Goal: Transaction & Acquisition: Purchase product/service

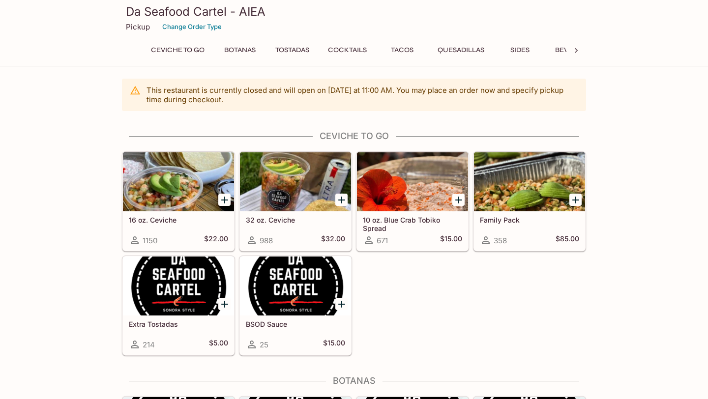
click at [399, 203] on div at bounding box center [412, 181] width 111 height 59
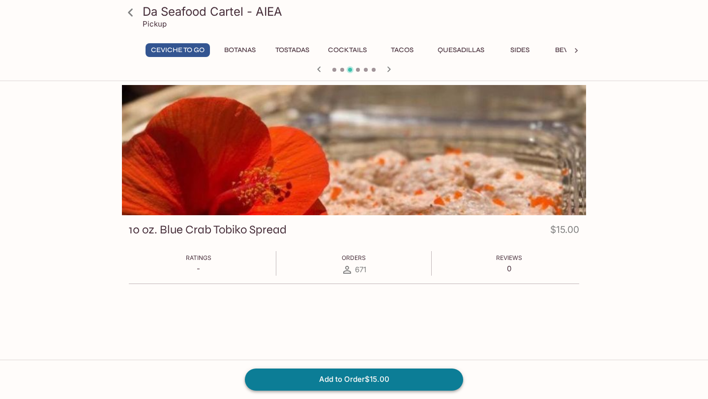
click at [319, 380] on button "Add to Order $15.00" at bounding box center [354, 380] width 218 height 22
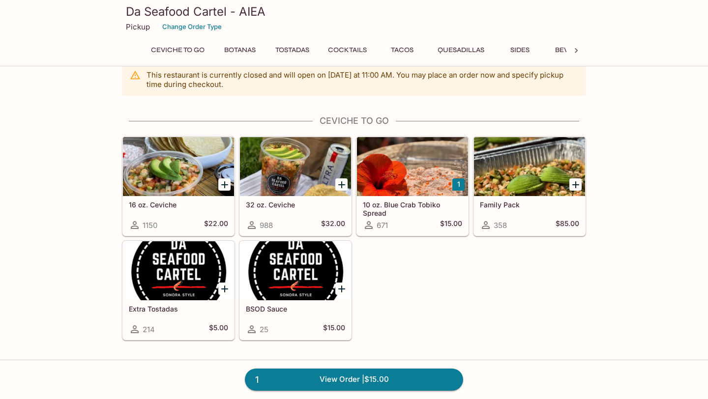
scroll to position [19, 0]
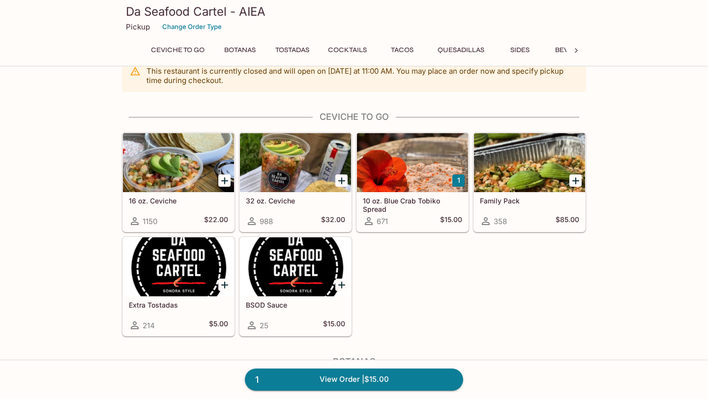
click at [177, 186] on div at bounding box center [178, 162] width 111 height 59
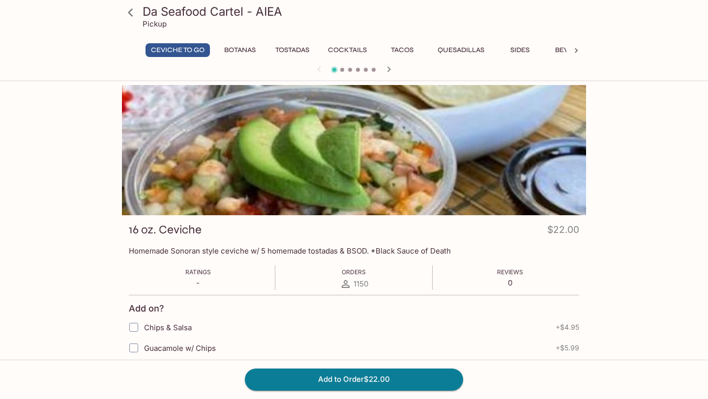
scroll to position [85, 0]
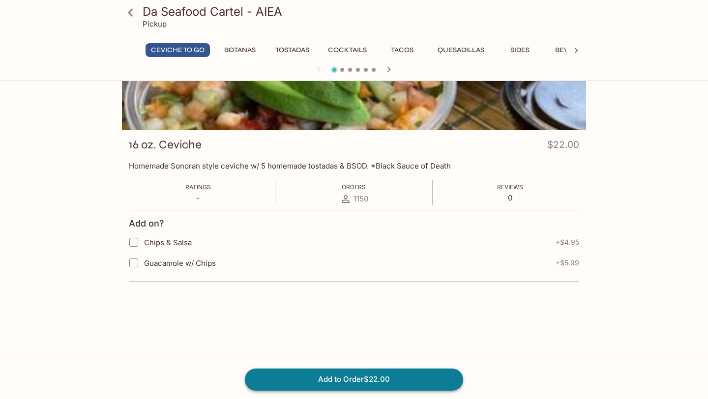
click at [328, 377] on button "Add to Order $22.00" at bounding box center [354, 380] width 218 height 22
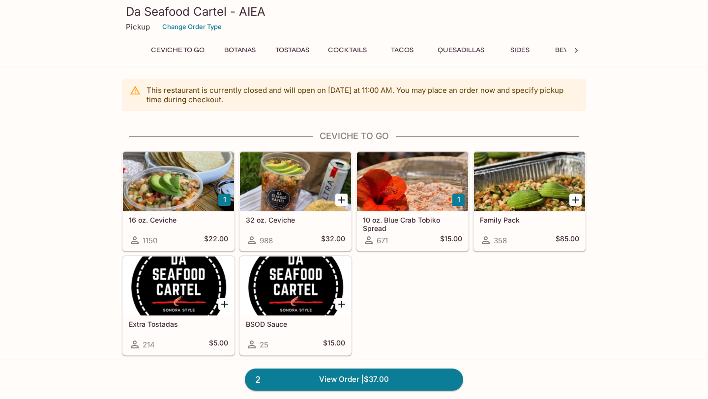
scroll to position [37, 0]
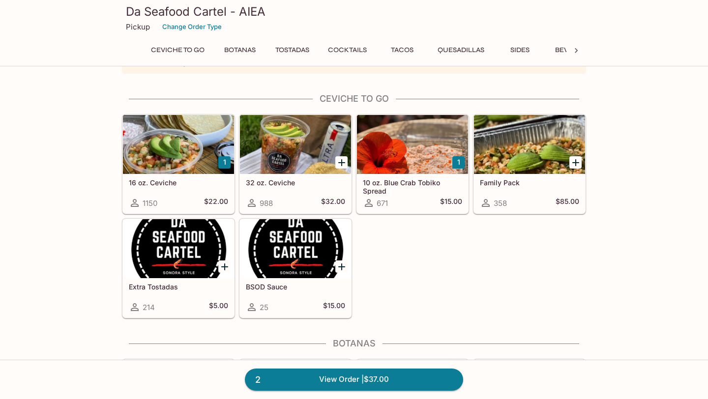
click at [182, 291] on div "Extra Tostadas 214 $5.00" at bounding box center [178, 297] width 111 height 39
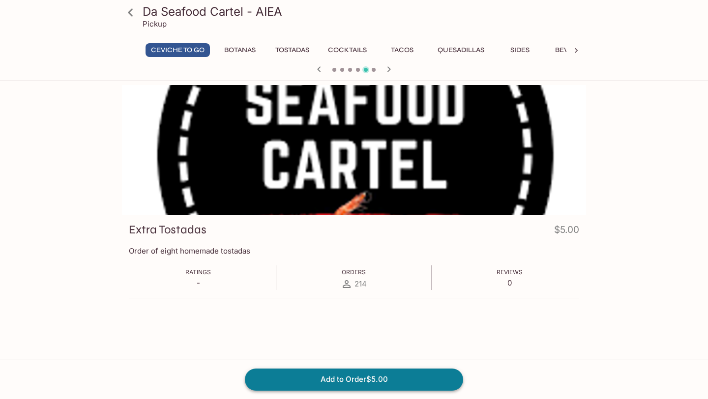
click at [341, 374] on button "Add to Order $5.00" at bounding box center [354, 380] width 218 height 22
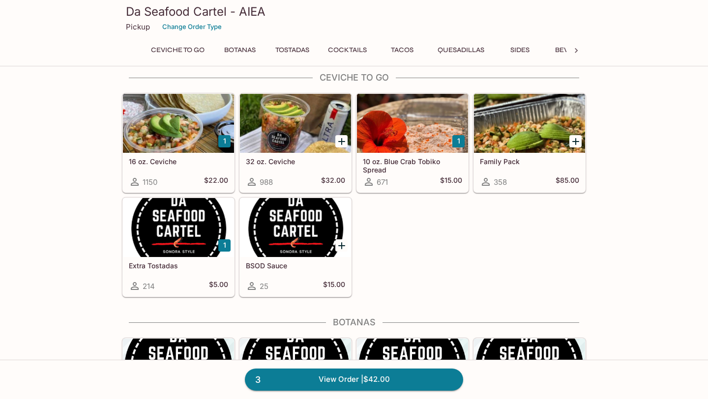
scroll to position [59, 0]
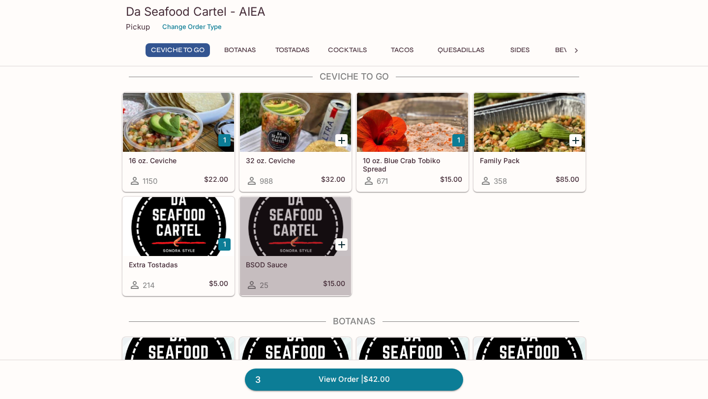
click at [307, 263] on h5 "BSOD Sauce" at bounding box center [295, 265] width 99 height 8
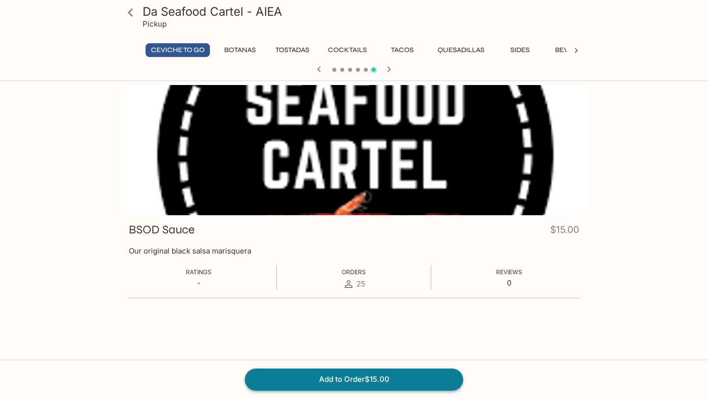
click at [335, 380] on button "Add to Order $15.00" at bounding box center [354, 380] width 218 height 22
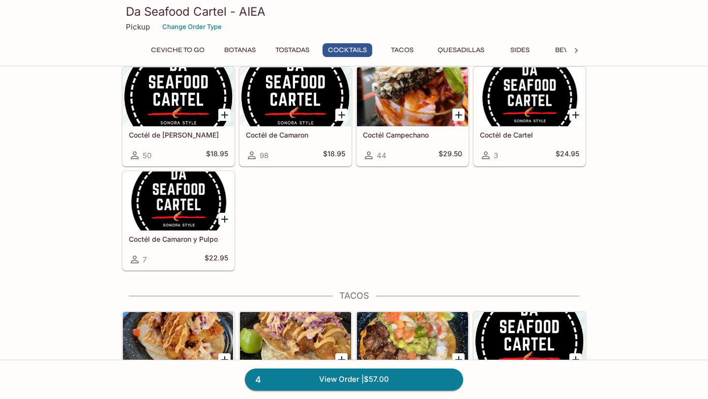
scroll to position [830, 0]
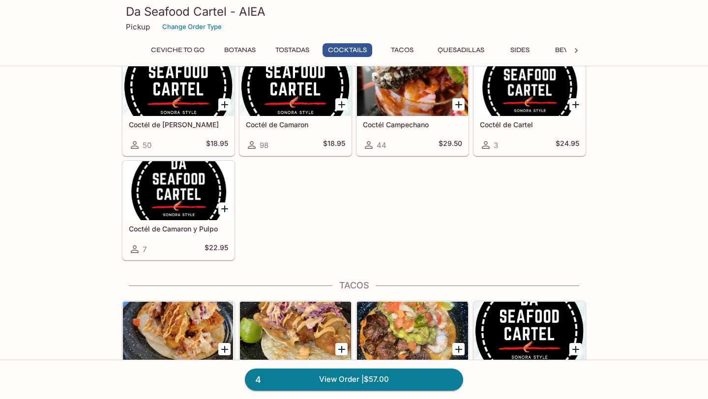
click at [403, 43] on div "Da Seafood Cartel - AIEA Pickup Change Order Type Ceviche To Go Botanas Tostada…" at bounding box center [354, 31] width 472 height 63
click at [401, 47] on button "Tacos" at bounding box center [402, 50] width 44 height 14
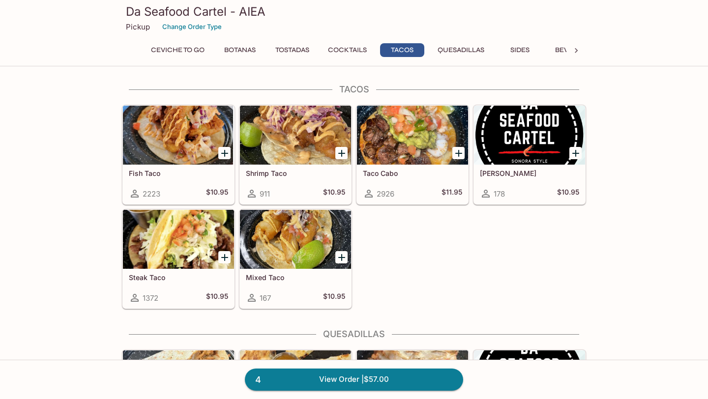
scroll to position [1026, 0]
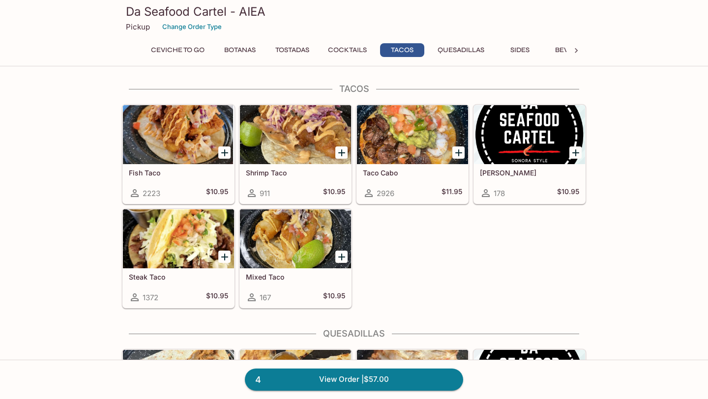
click at [175, 267] on div at bounding box center [178, 238] width 111 height 59
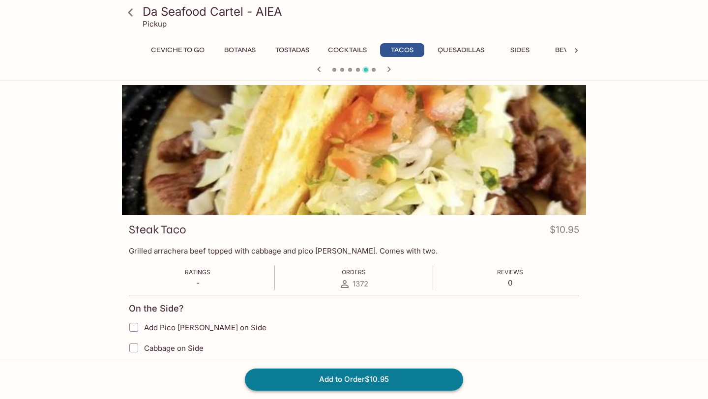
click at [366, 386] on button "Add to Order $10.95" at bounding box center [354, 380] width 218 height 22
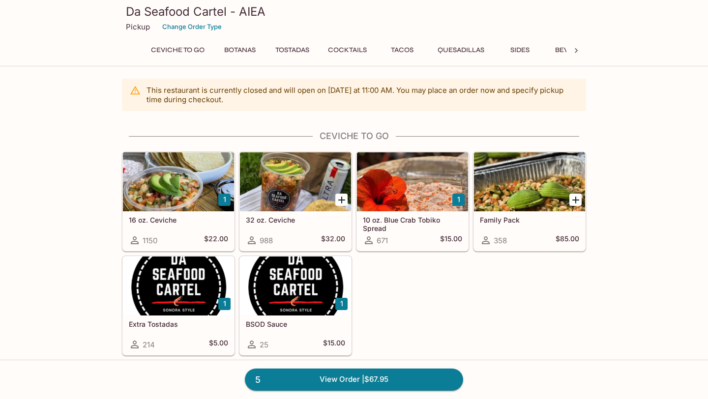
scroll to position [635, 0]
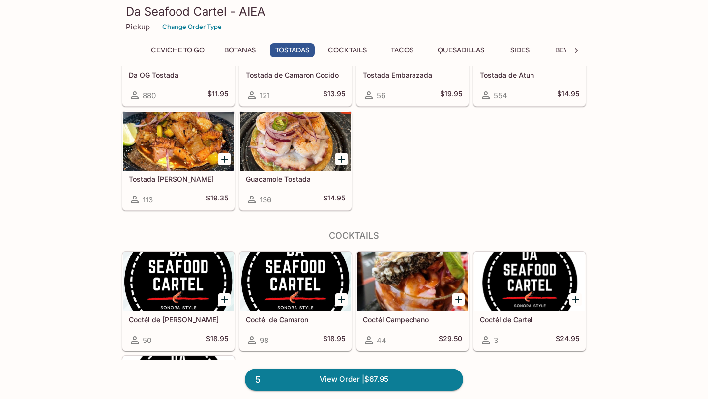
click at [402, 50] on button "Tacos" at bounding box center [402, 50] width 44 height 14
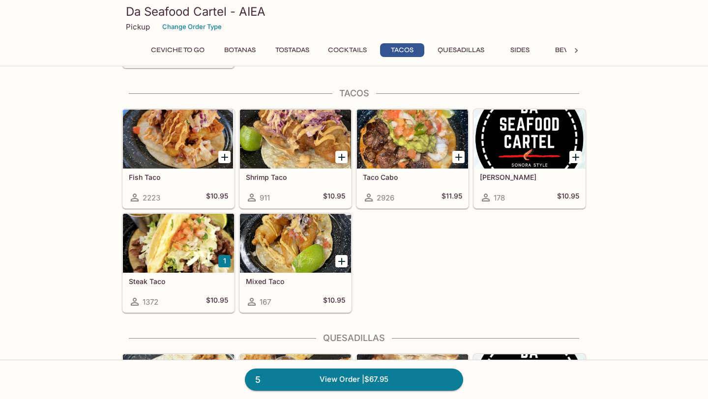
scroll to position [1026, 0]
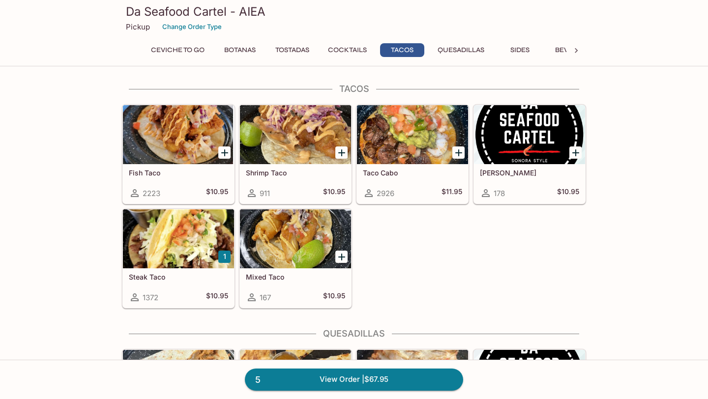
click at [419, 151] on div at bounding box center [412, 134] width 111 height 59
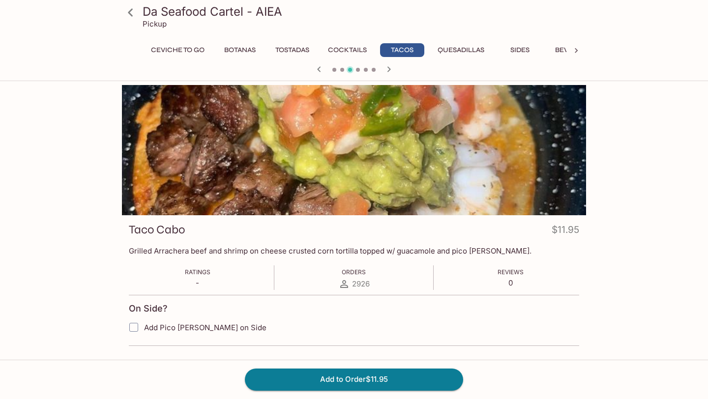
click at [292, 230] on div "Taco Cabo $11.95" at bounding box center [354, 231] width 450 height 19
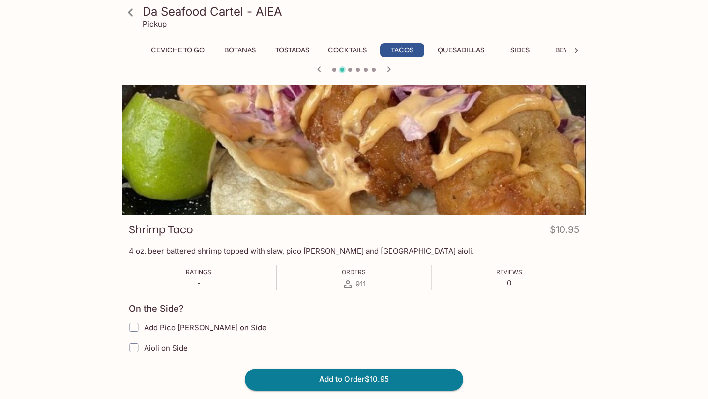
click at [582, 163] on div at bounding box center [354, 150] width 464 height 130
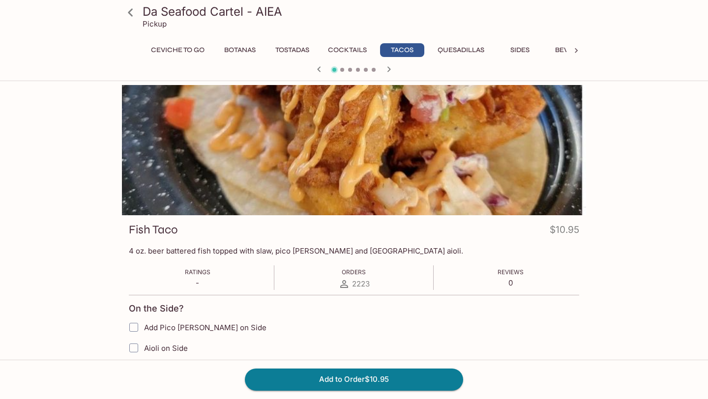
click at [388, 68] on icon "button" at bounding box center [389, 69] width 12 height 12
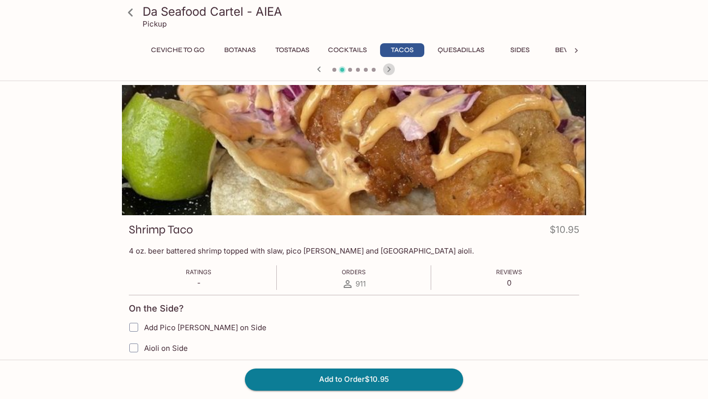
click at [388, 68] on icon "button" at bounding box center [389, 69] width 12 height 12
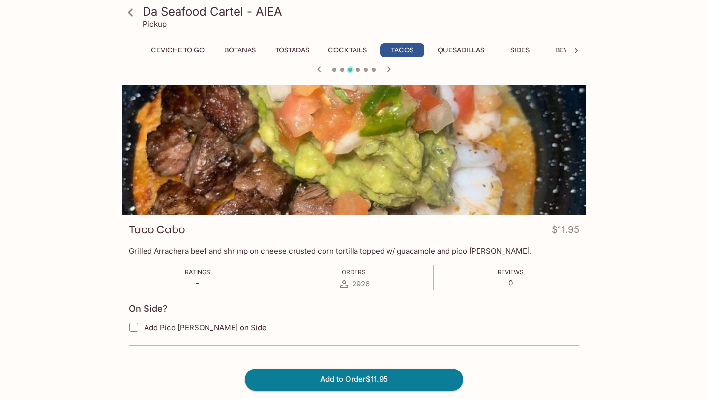
click at [388, 68] on icon "button" at bounding box center [389, 69] width 12 height 12
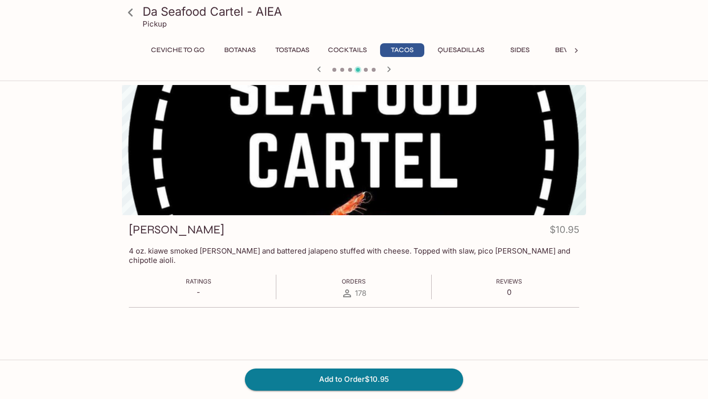
click at [382, 51] on button "Tacos" at bounding box center [402, 50] width 44 height 14
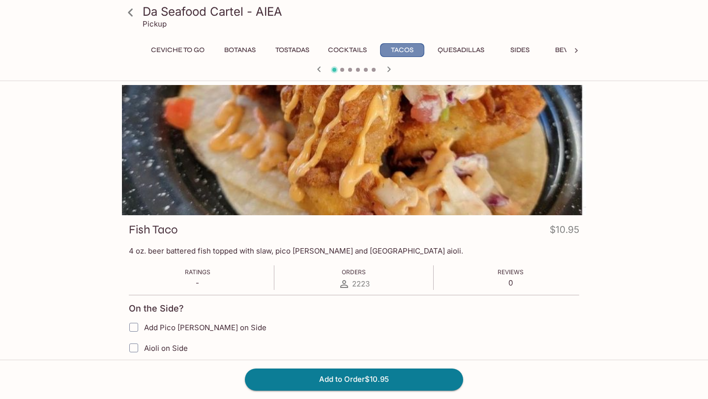
click at [399, 48] on button "Tacos" at bounding box center [402, 50] width 44 height 14
click at [390, 68] on icon "button" at bounding box center [389, 69] width 12 height 12
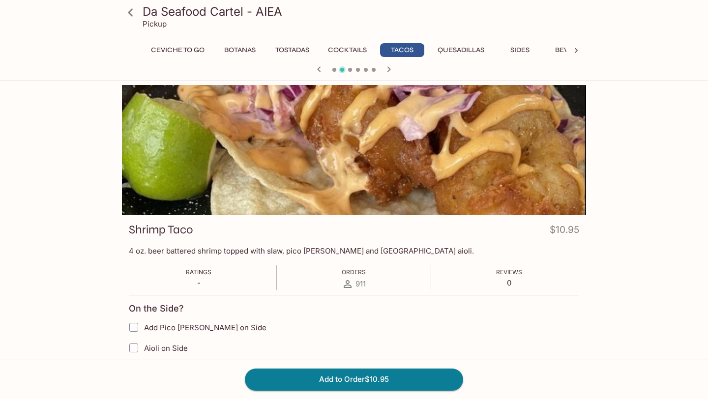
click at [390, 68] on icon "button" at bounding box center [389, 69] width 12 height 12
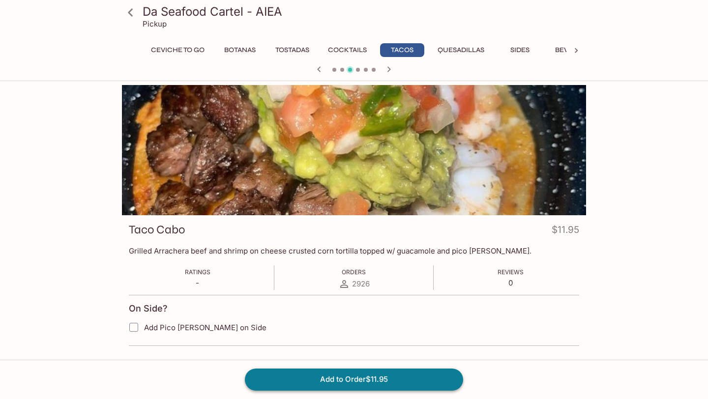
click at [305, 379] on button "Add to Order $11.95" at bounding box center [354, 380] width 218 height 22
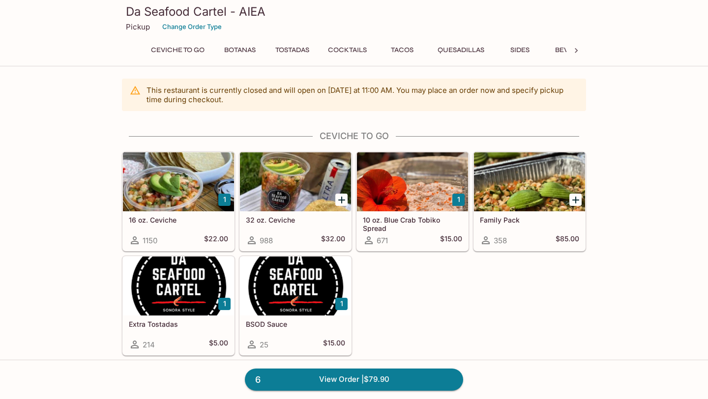
scroll to position [20, 0]
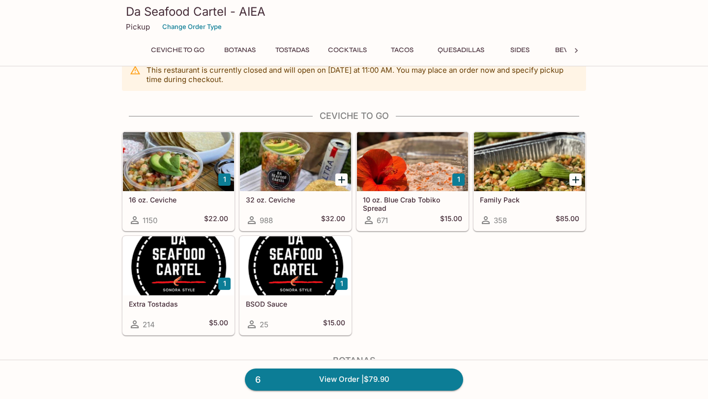
click at [396, 61] on div "Ceviche To Go Botanas Tostadas Cocktails Tacos Quesadillas Sides Beverages Cate…" at bounding box center [354, 53] width 425 height 20
click at [395, 45] on button "Tacos" at bounding box center [402, 50] width 44 height 14
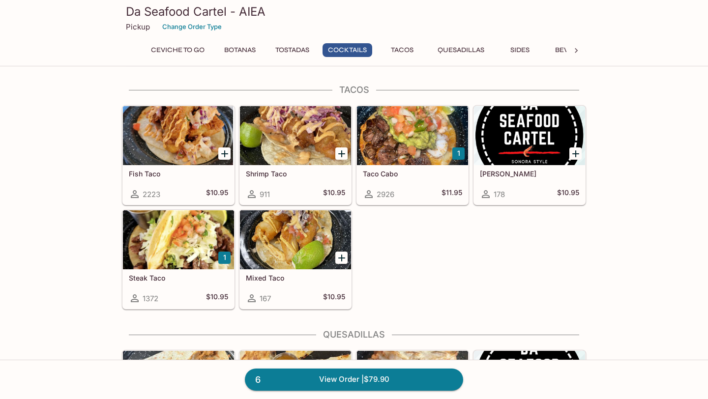
scroll to position [1026, 0]
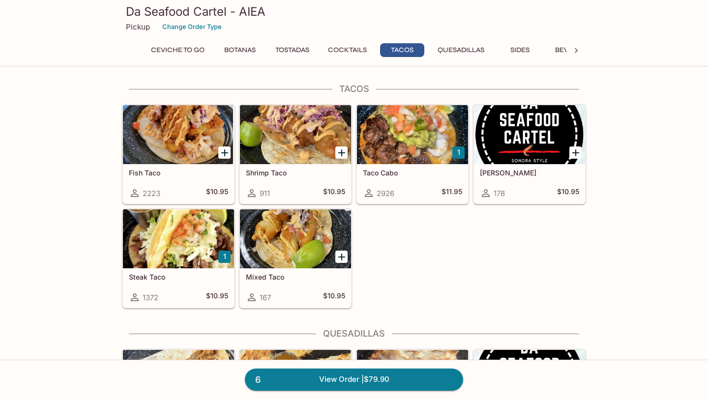
click at [519, 153] on div at bounding box center [529, 134] width 111 height 59
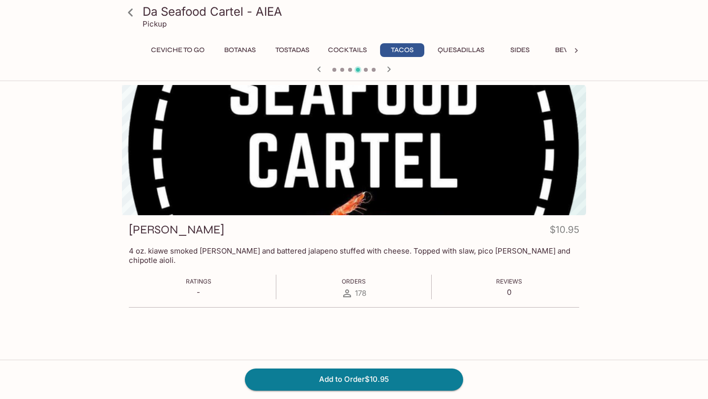
click at [348, 71] on div at bounding box center [354, 70] width 472 height 15
click at [331, 70] on div at bounding box center [354, 70] width 472 height 15
click at [375, 69] on div at bounding box center [354, 70] width 472 height 15
click at [384, 69] on icon "button" at bounding box center [389, 69] width 12 height 12
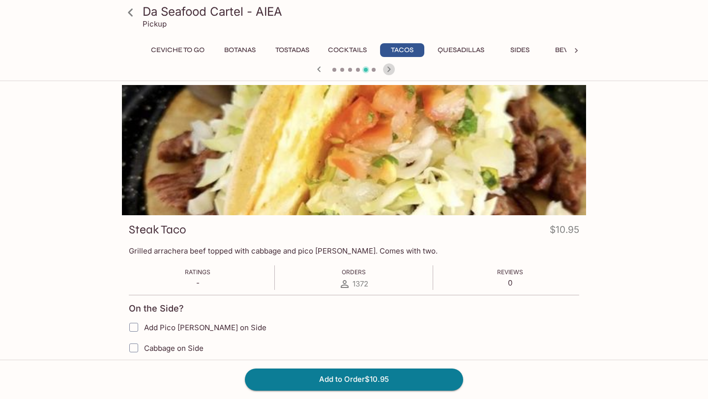
click at [384, 69] on icon "button" at bounding box center [389, 69] width 12 height 12
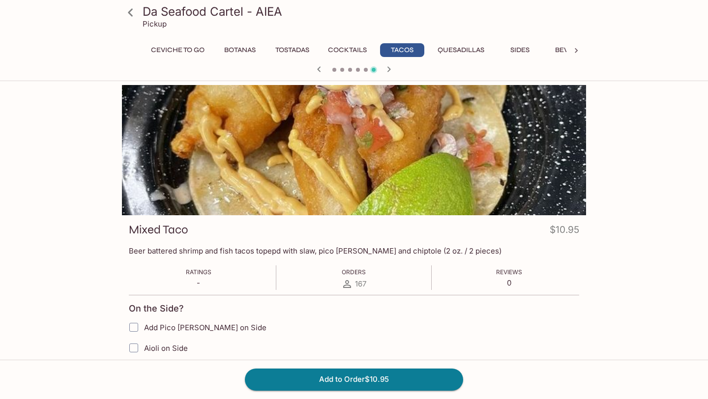
click at [317, 70] on icon "button" at bounding box center [319, 69] width 12 height 12
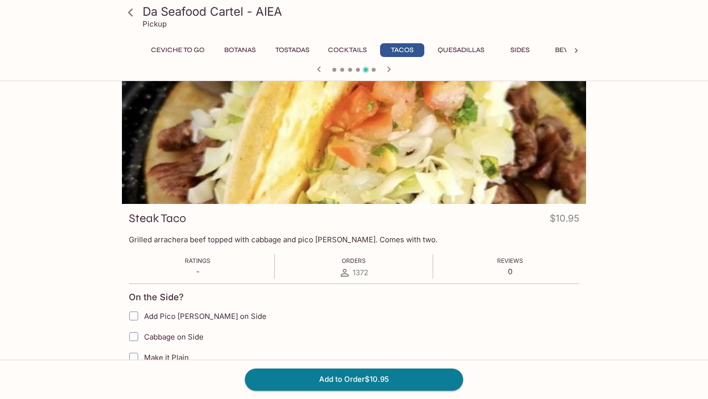
scroll to position [46, 0]
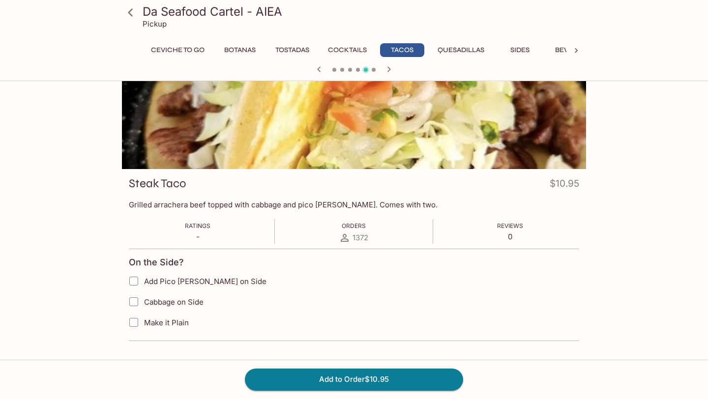
click at [335, 399] on div "Add to Order $10.95" at bounding box center [354, 379] width 708 height 39
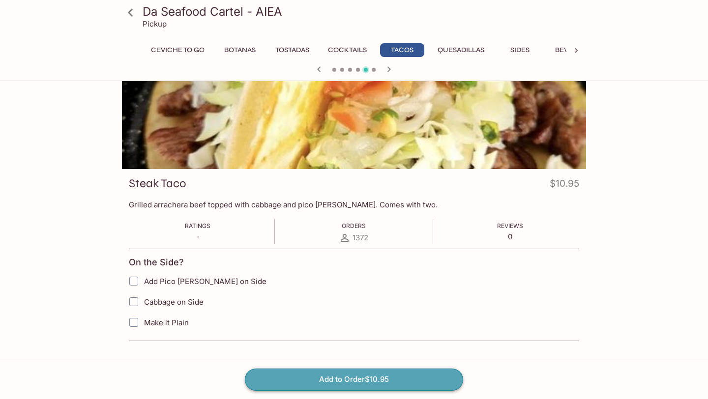
click at [333, 385] on button "Add to Order $10.95" at bounding box center [354, 380] width 218 height 22
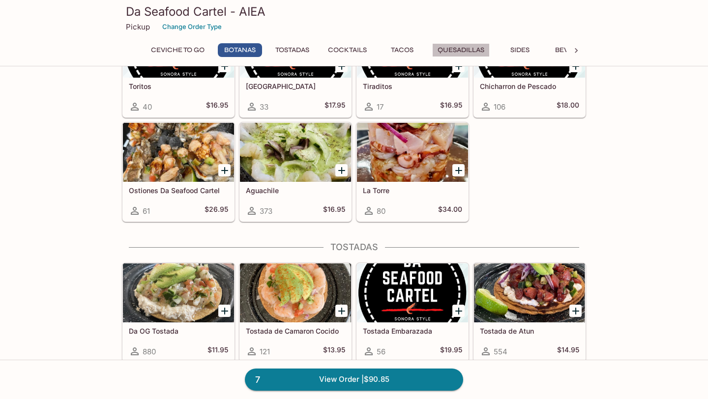
click at [452, 49] on button "Quesadillas" at bounding box center [461, 50] width 58 height 14
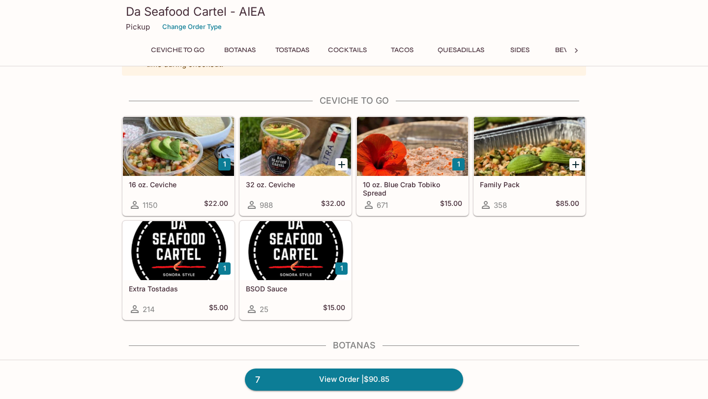
scroll to position [36, 0]
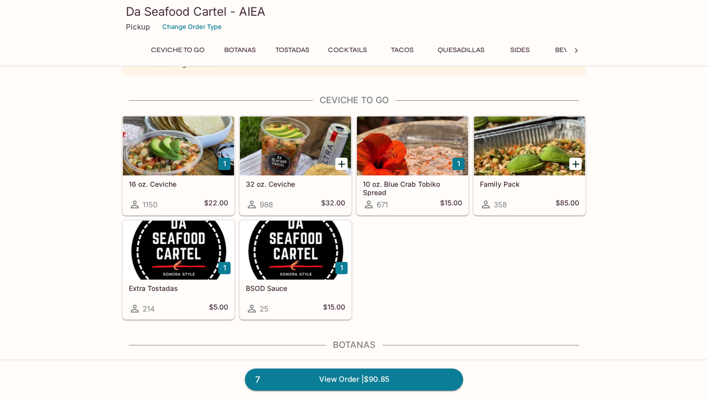
click at [210, 157] on div at bounding box center [178, 146] width 111 height 59
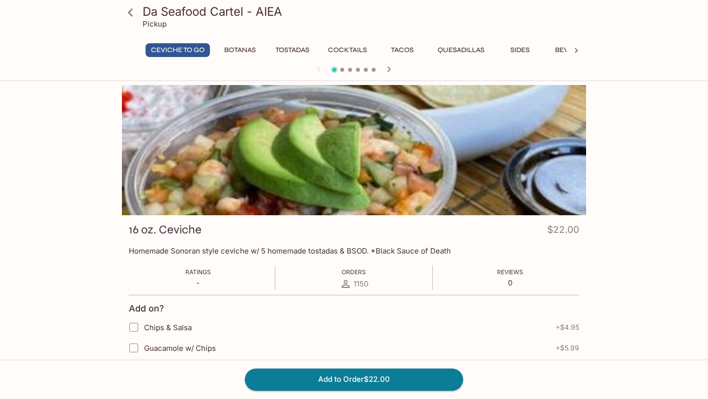
click at [132, 14] on icon at bounding box center [130, 12] width 17 height 17
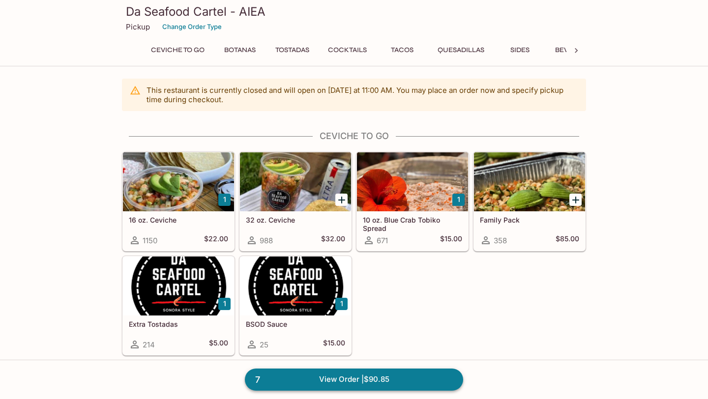
click at [329, 384] on link "7 View Order | $90.85" at bounding box center [354, 380] width 218 height 22
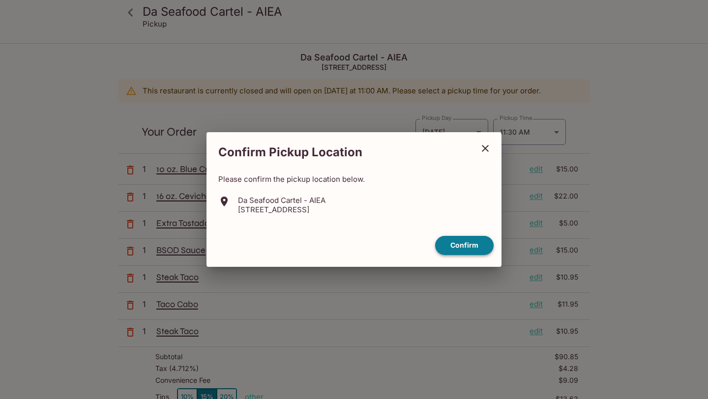
click at [474, 252] on button "Confirm" at bounding box center [464, 245] width 58 height 19
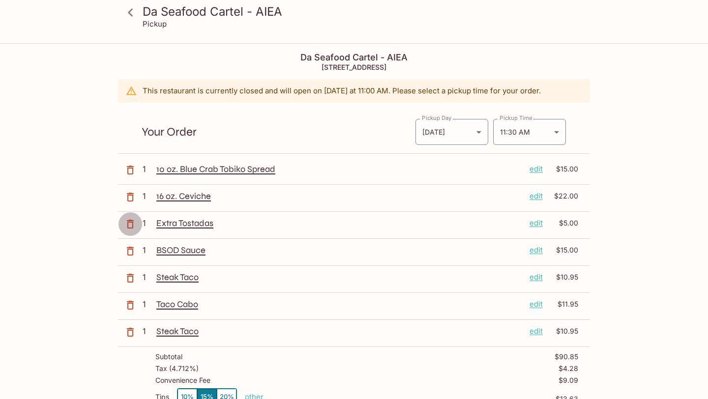
click at [133, 223] on icon "button" at bounding box center [130, 224] width 7 height 9
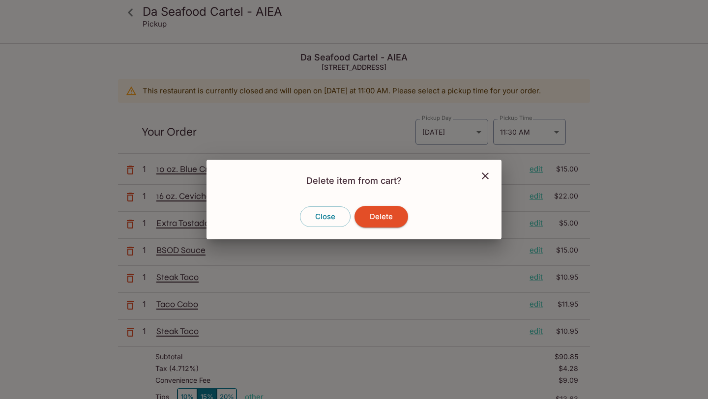
click at [380, 228] on div "Close Delete" at bounding box center [353, 216] width 295 height 45
click at [380, 218] on button "Delete" at bounding box center [381, 217] width 54 height 22
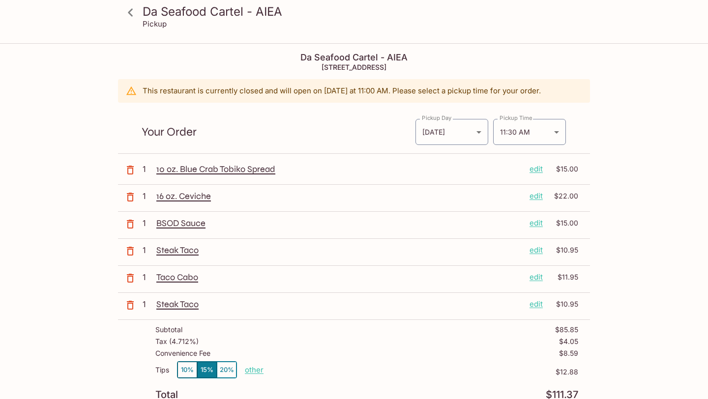
click at [127, 228] on icon "button" at bounding box center [130, 224] width 12 height 12
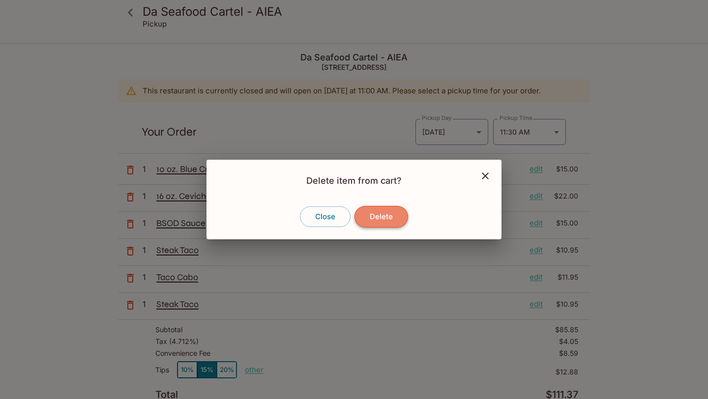
click at [371, 218] on button "Delete" at bounding box center [381, 217] width 54 height 22
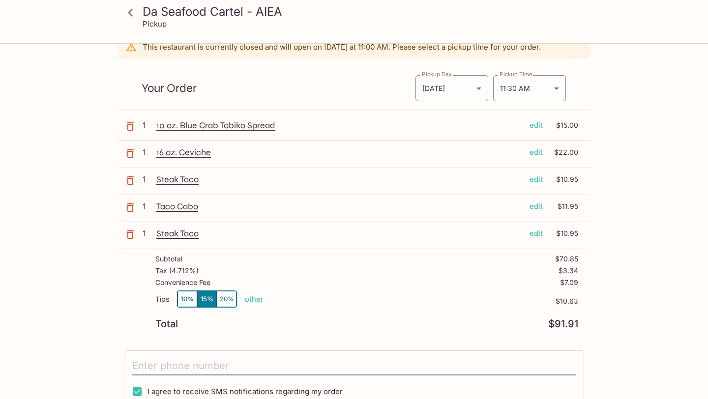
scroll to position [47, 0]
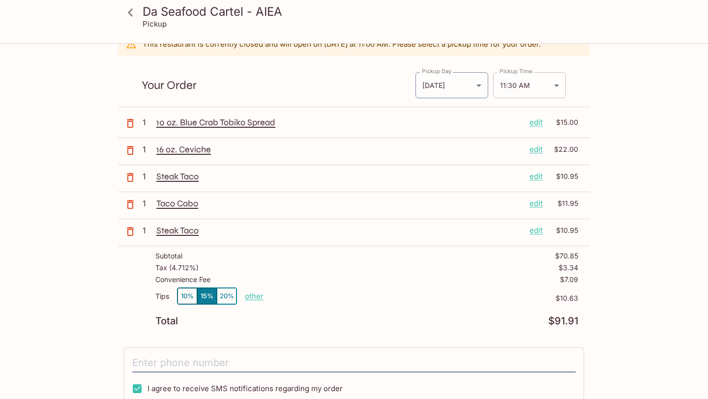
click at [526, 88] on body "Da Seafood Cartel - AIEA Pickup Da Seafood Cartel - AIEA [STREET_ADDRESS] This …" at bounding box center [354, 197] width 708 height 399
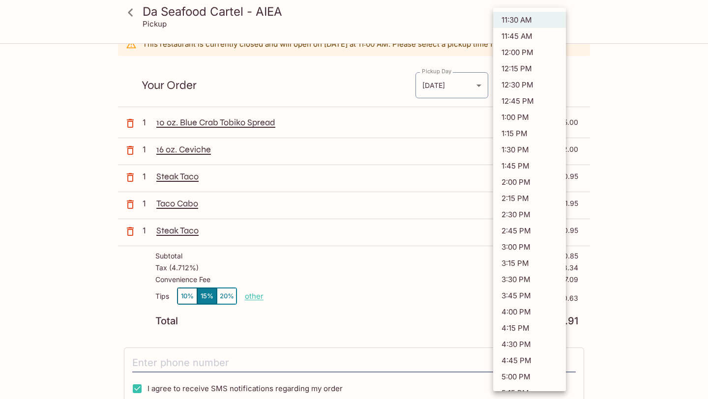
click at [514, 176] on li "2:00 PM" at bounding box center [529, 182] width 73 height 16
type input "[DATE]T00:00:00.000000Z"
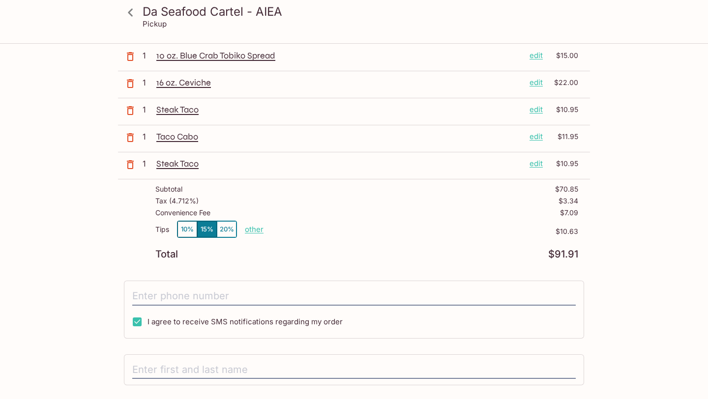
scroll to position [207, 0]
